Goal: Information Seeking & Learning: Learn about a topic

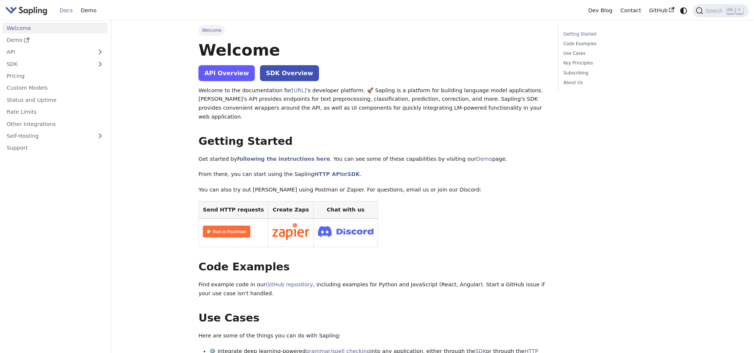
click at [226, 75] on link "API Overview" at bounding box center [226, 73] width 56 height 16
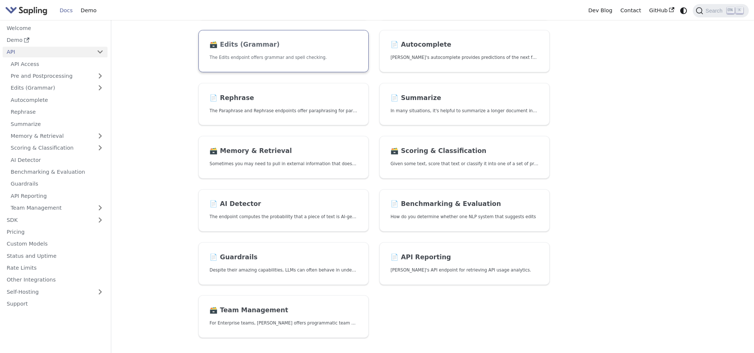
scroll to position [228, 0]
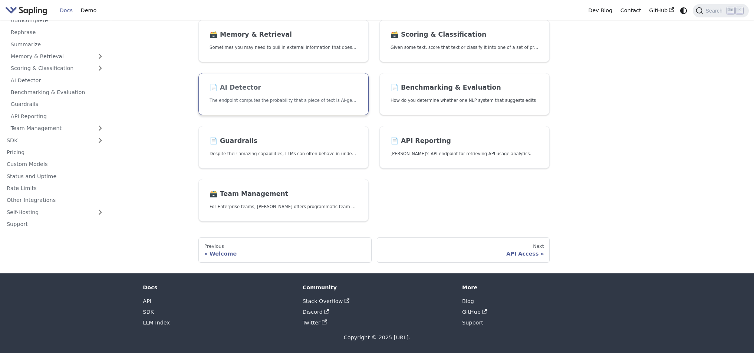
click at [271, 90] on h2 "📄️ AI Detector" at bounding box center [283, 88] width 148 height 8
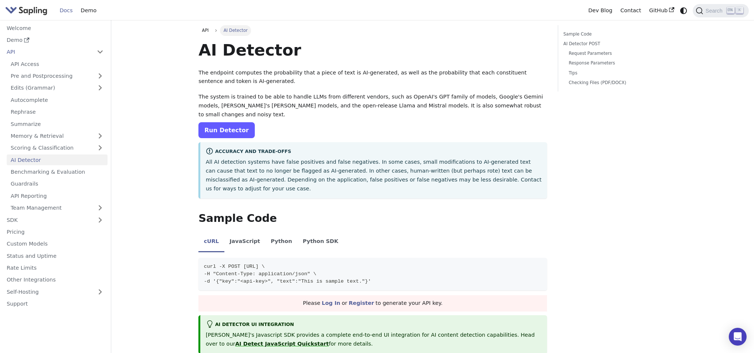
click at [216, 122] on link "Run Detector" at bounding box center [226, 130] width 56 height 16
